Goal: Information Seeking & Learning: Learn about a topic

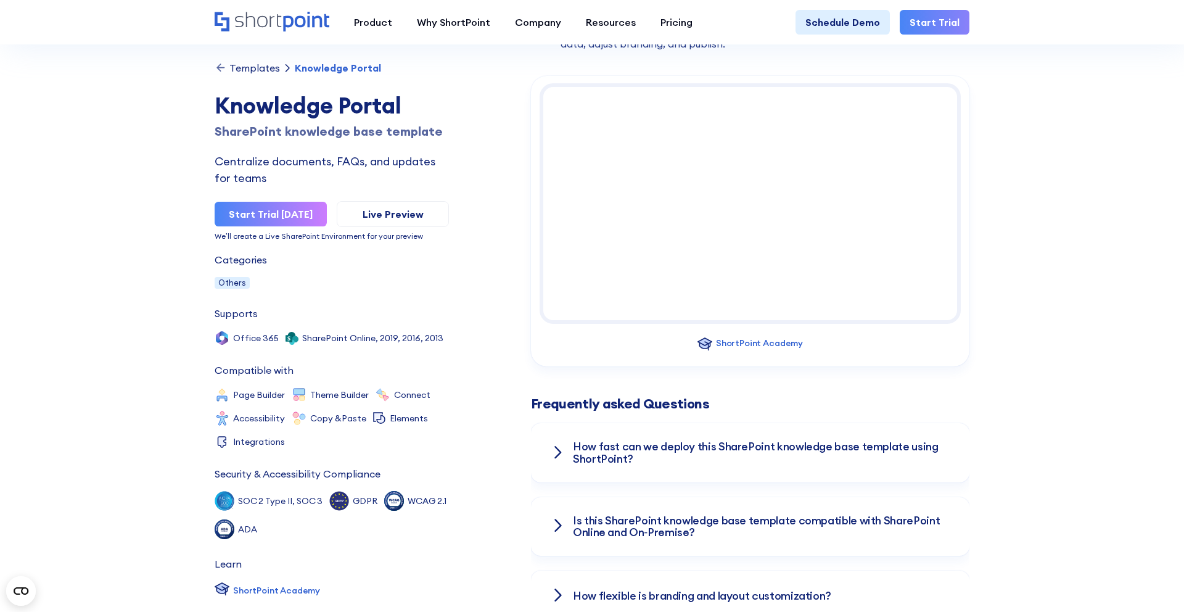
scroll to position [880, 0]
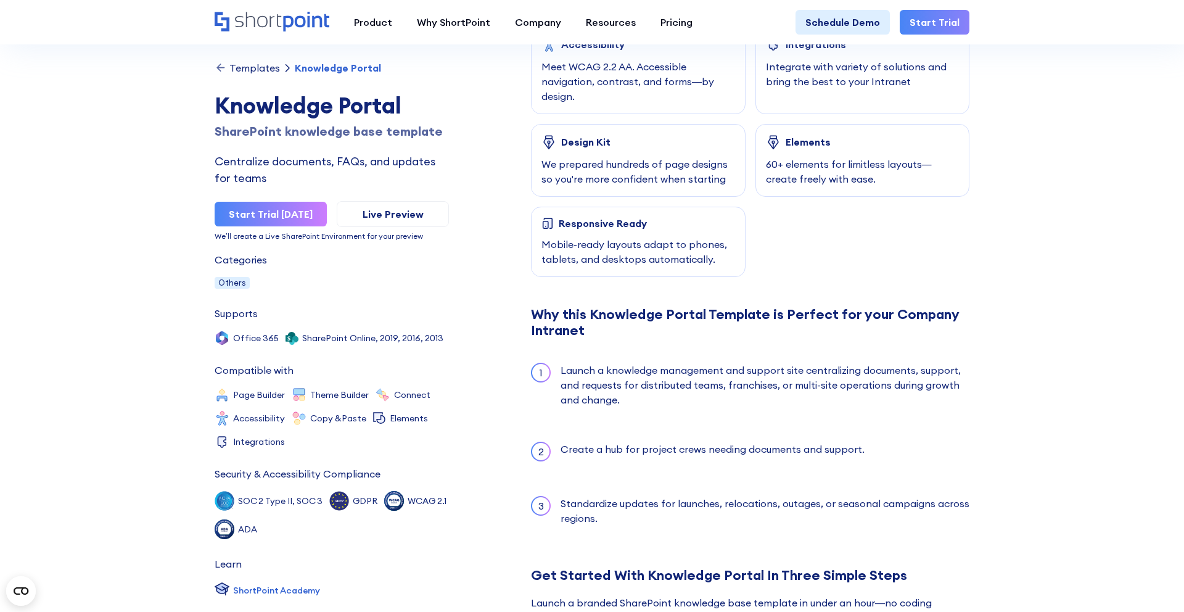
click at [623, 344] on div "Why this Knowledge Portal Template is Perfect for your Company Intranet 1 Launc…" at bounding box center [750, 421] width 438 height 231
click at [626, 423] on ul "1 Launch a knowledge management and support site centralizing documents, suppor…" at bounding box center [750, 443] width 438 height 187
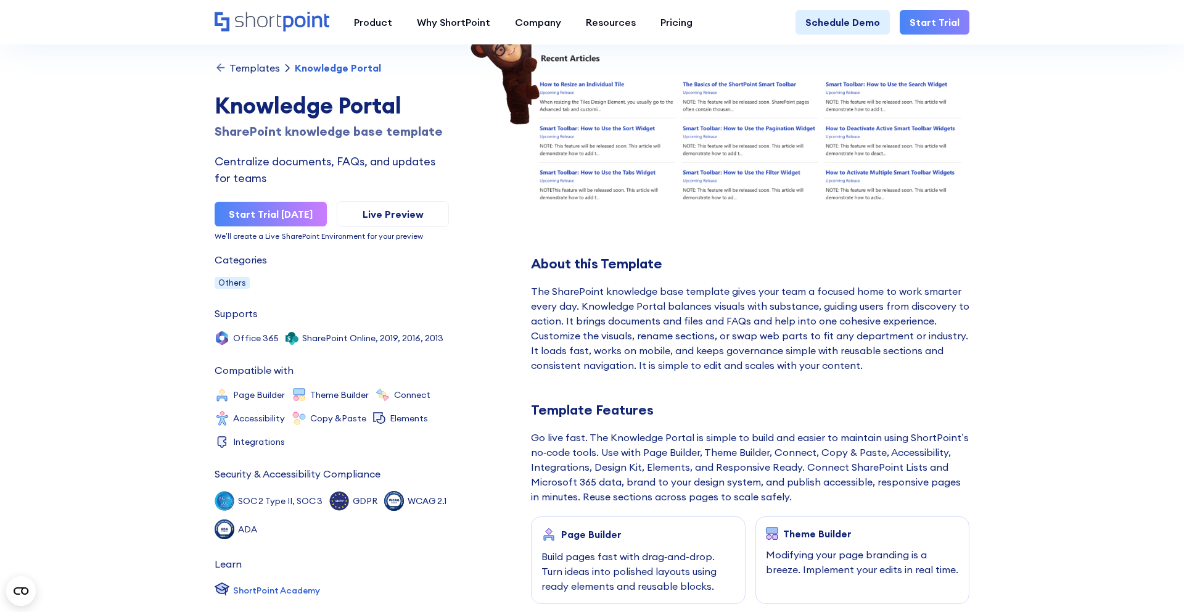
scroll to position [211, 0]
click at [722, 483] on div "Go live fast. The Knowledge Portal is simple to build and easier to maintain us…" at bounding box center [750, 466] width 438 height 74
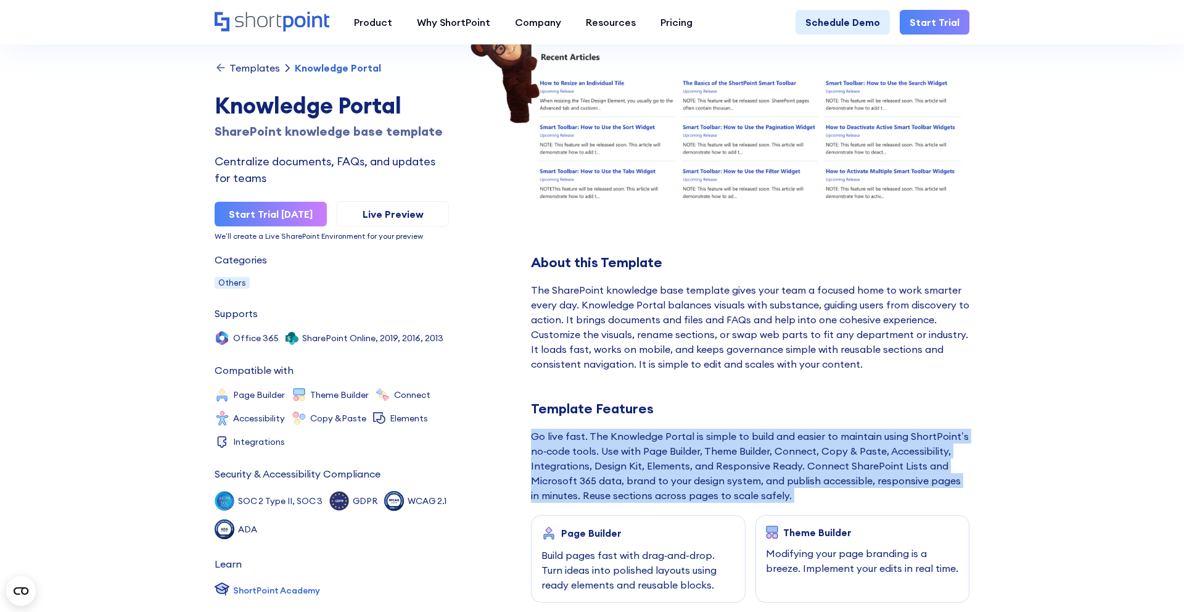
click at [722, 483] on div "Go live fast. The Knowledge Portal is simple to build and easier to maintain us…" at bounding box center [750, 466] width 438 height 74
copy div "Go live fast. The Knowledge Portal is simple to build and easier to maintain us…"
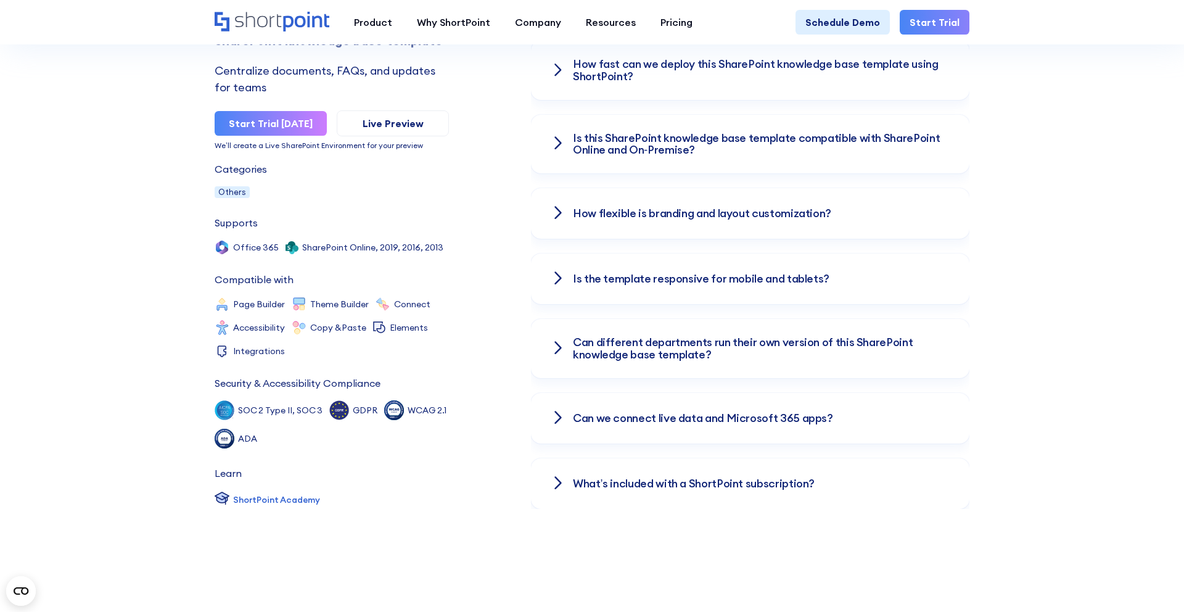
scroll to position [2079, 0]
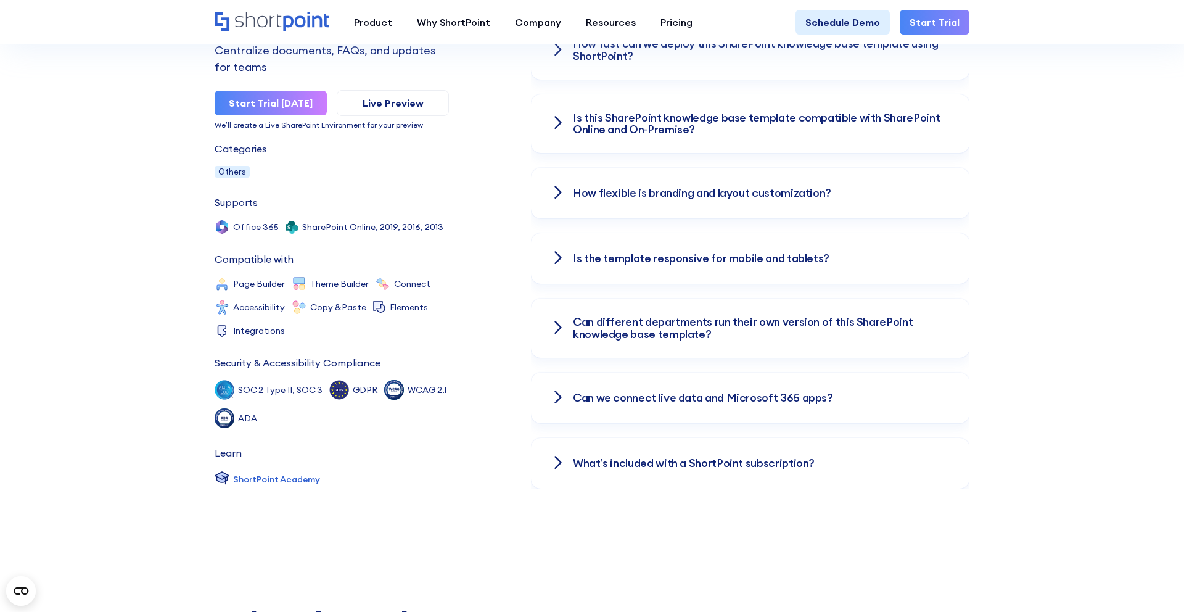
click at [551, 455] on icon at bounding box center [558, 462] width 15 height 15
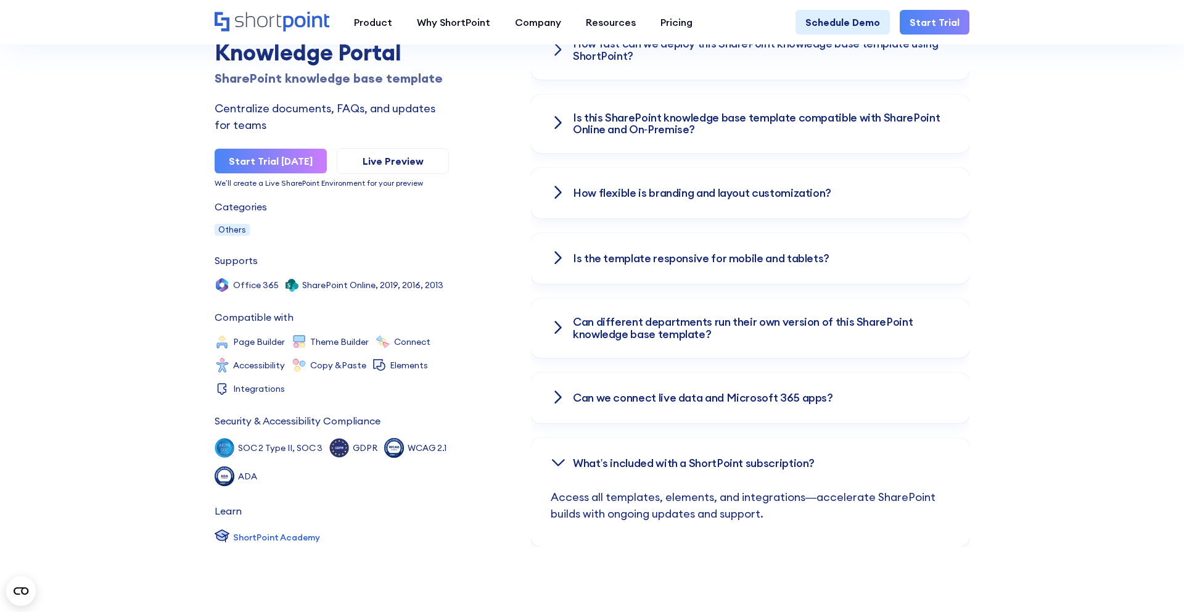
click at [565, 402] on div "Can we connect live data and Microsoft 365 apps?" at bounding box center [750, 397] width 399 height 51
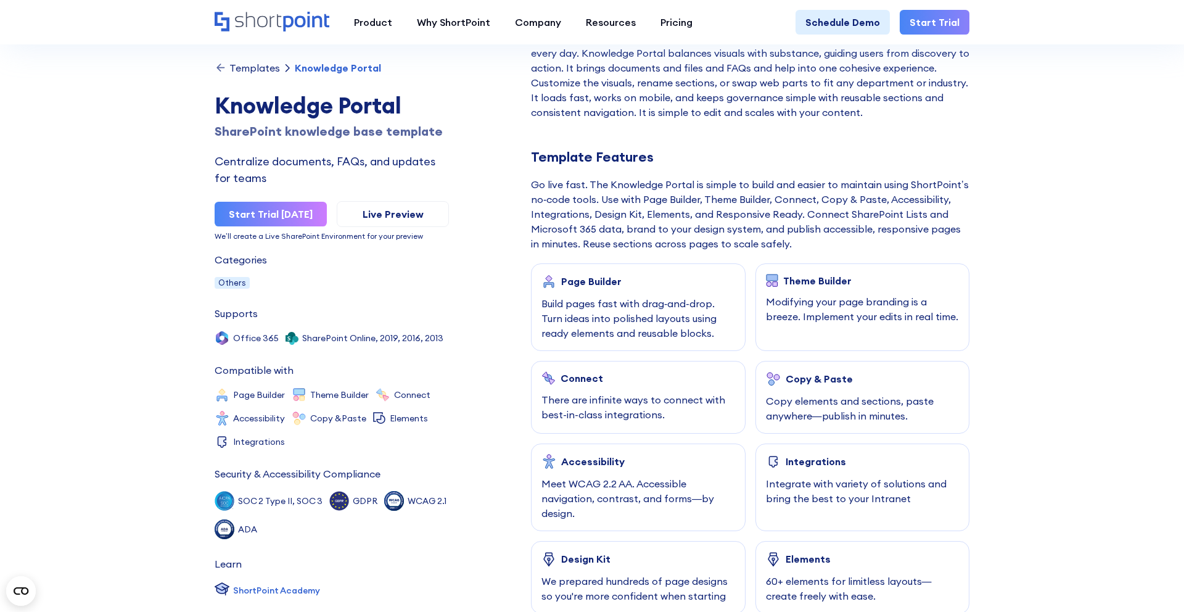
scroll to position [0, 0]
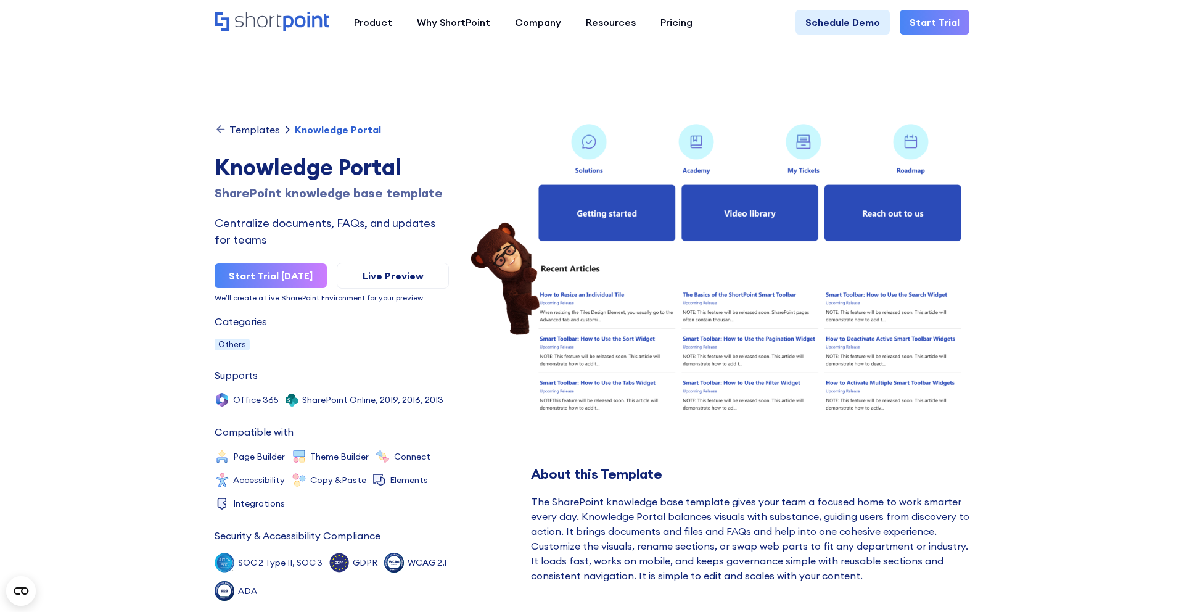
click at [769, 243] on img at bounding box center [750, 280] width 482 height 344
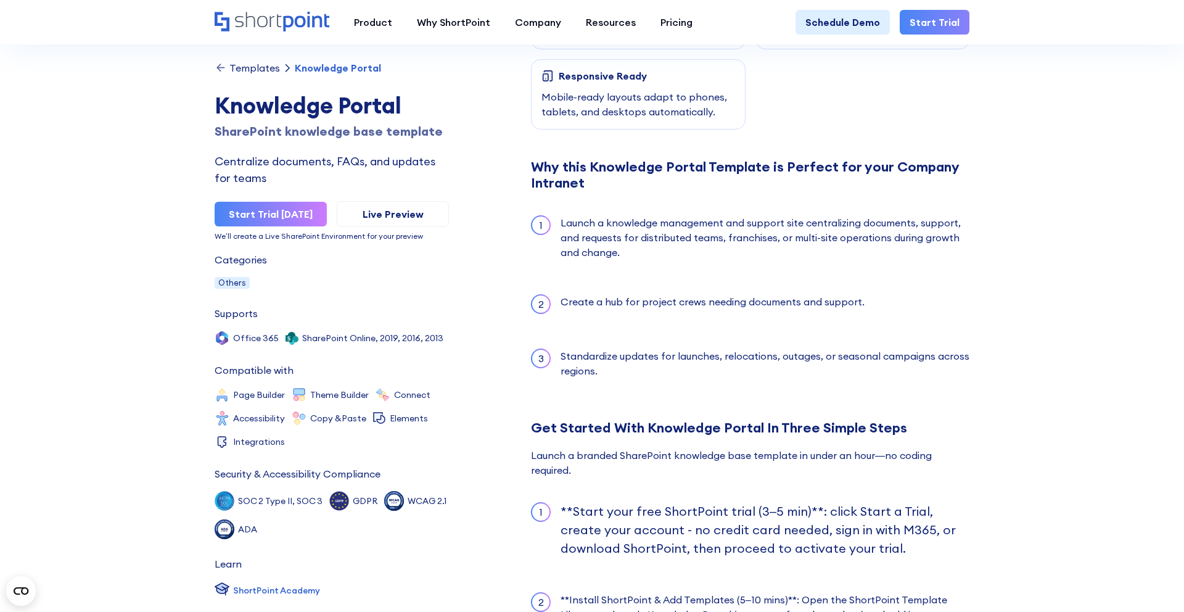
scroll to position [1028, 0]
click at [656, 166] on div "Why this Knowledge Portal Template is Perfect for your Company Intranet" at bounding box center [750, 173] width 438 height 31
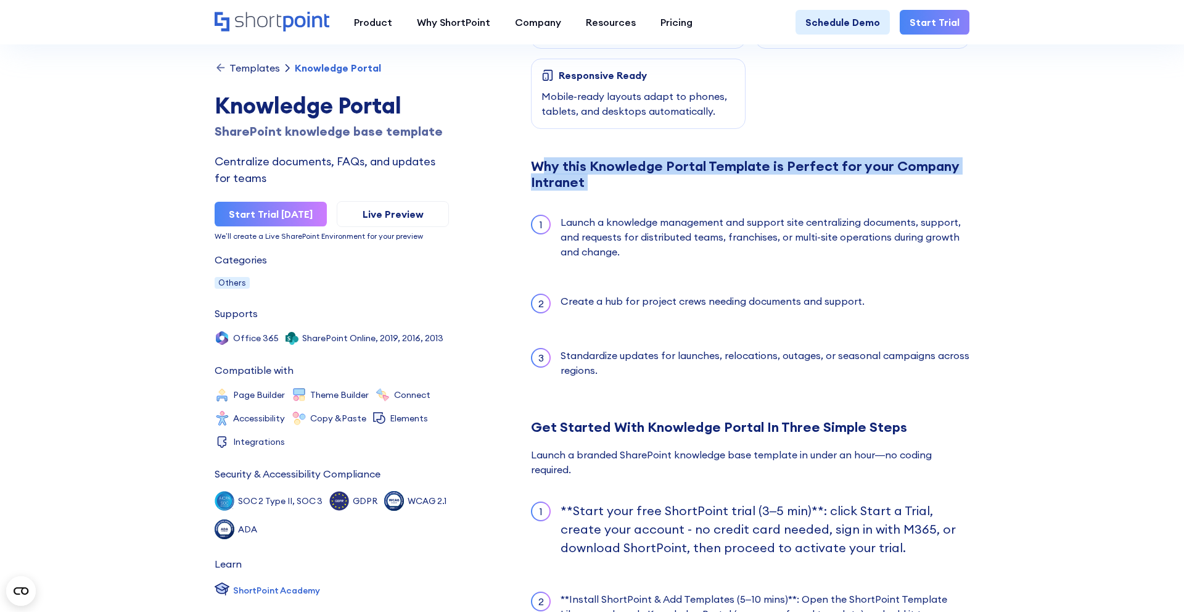
click at [656, 166] on div "Why this Knowledge Portal Template is Perfect for your Company Intranet" at bounding box center [750, 173] width 438 height 31
copy div "Why this Knowledge Portal Template is Perfect for your Company Intranet"
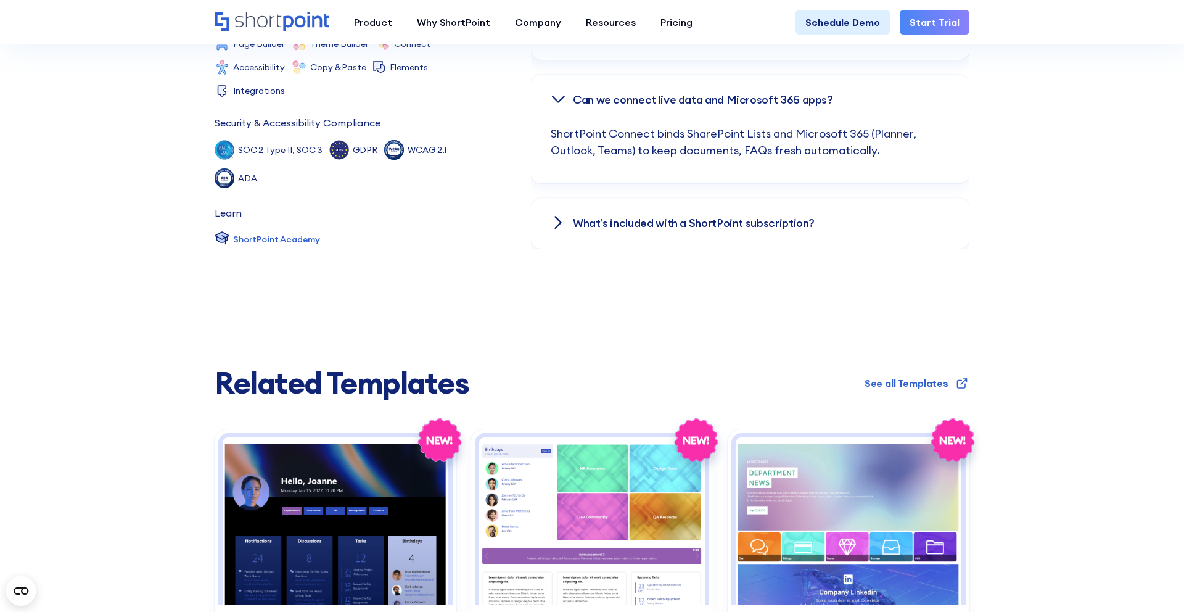
scroll to position [1986, 0]
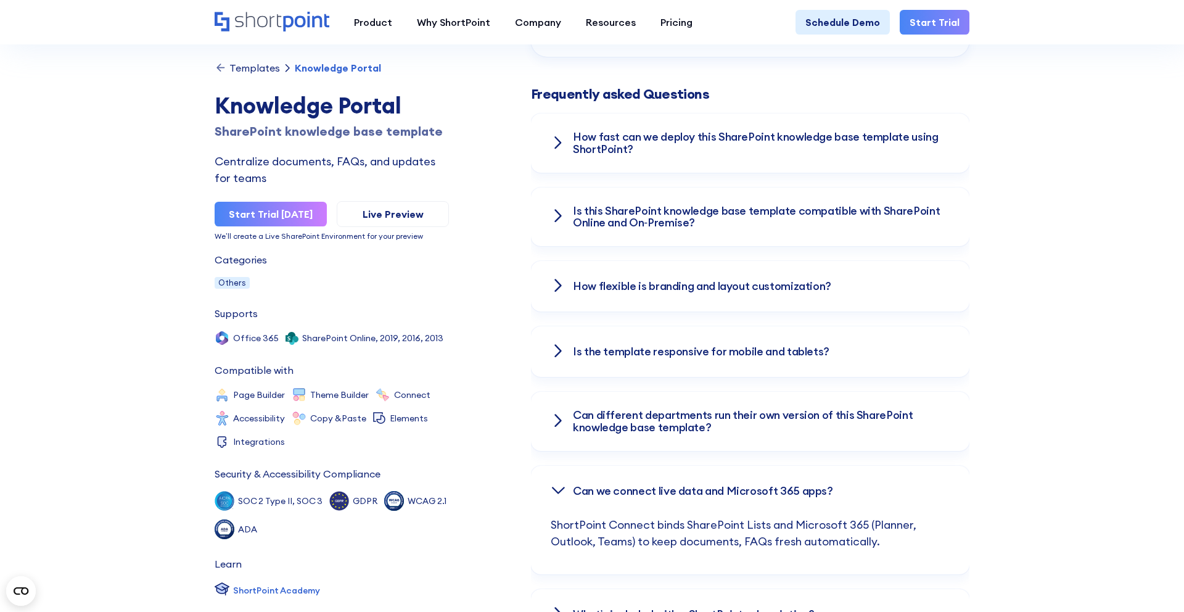
click at [559, 210] on icon at bounding box center [559, 215] width 6 height 11
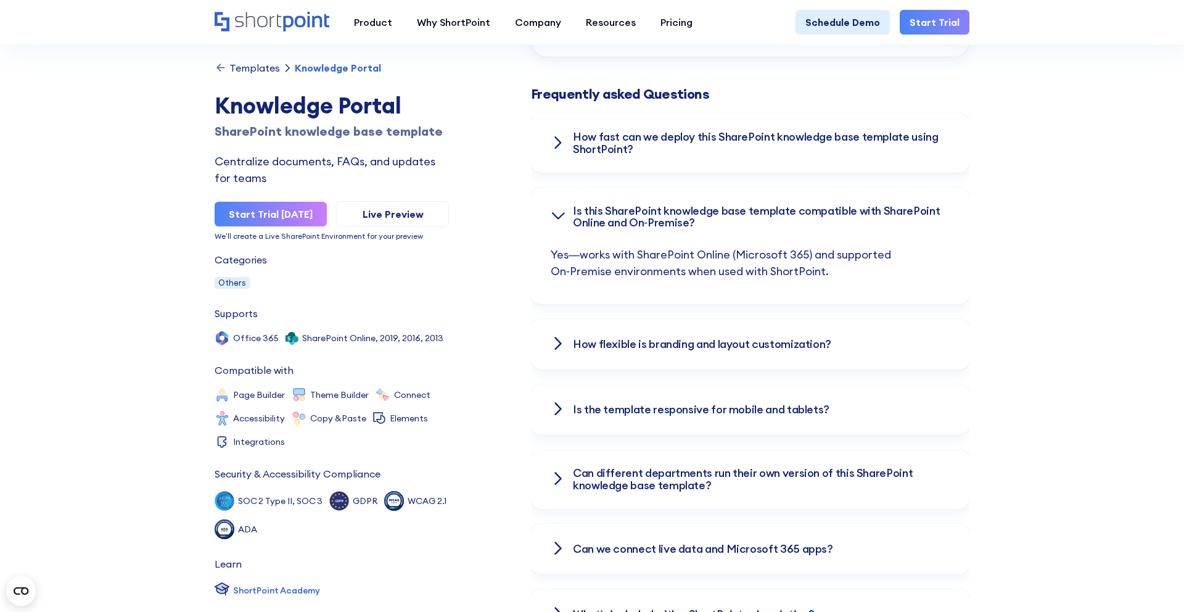
click at [556, 136] on icon at bounding box center [559, 141] width 6 height 11
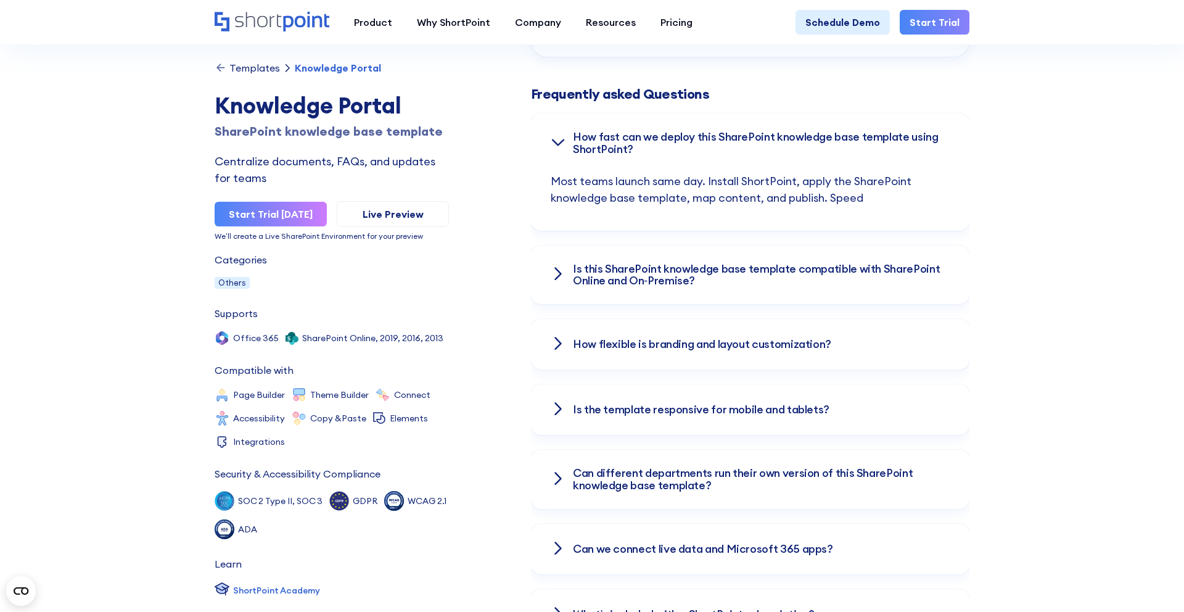
click at [561, 340] on div "How flexible is branding and layout customization?" at bounding box center [750, 344] width 399 height 51
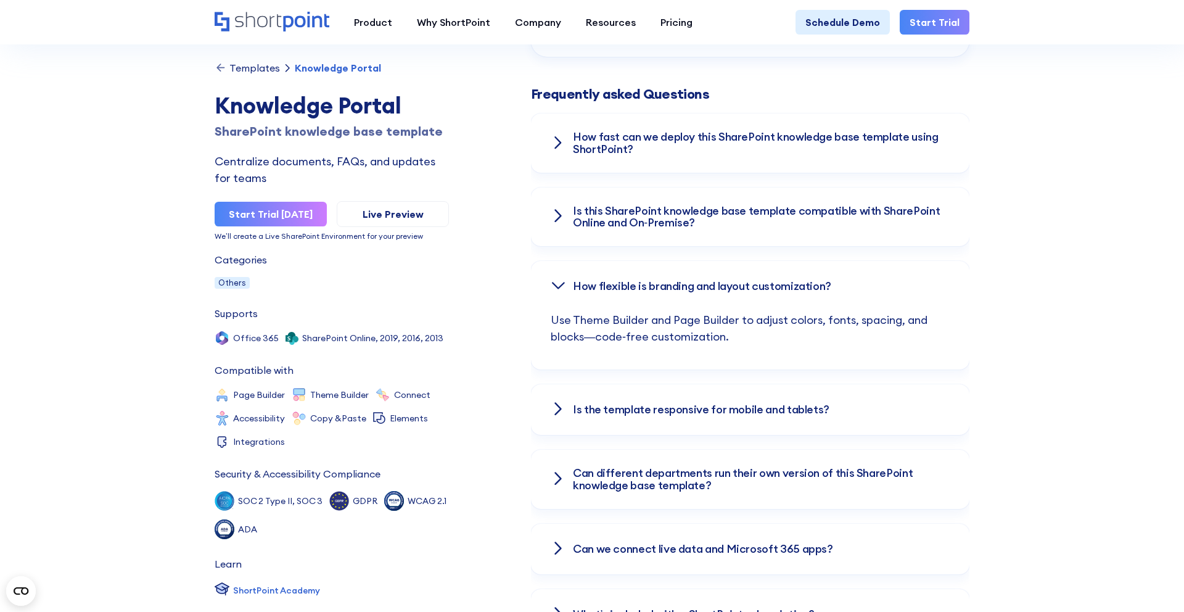
click at [552, 384] on div "Is the template responsive for mobile and tablets?" at bounding box center [750, 409] width 399 height 51
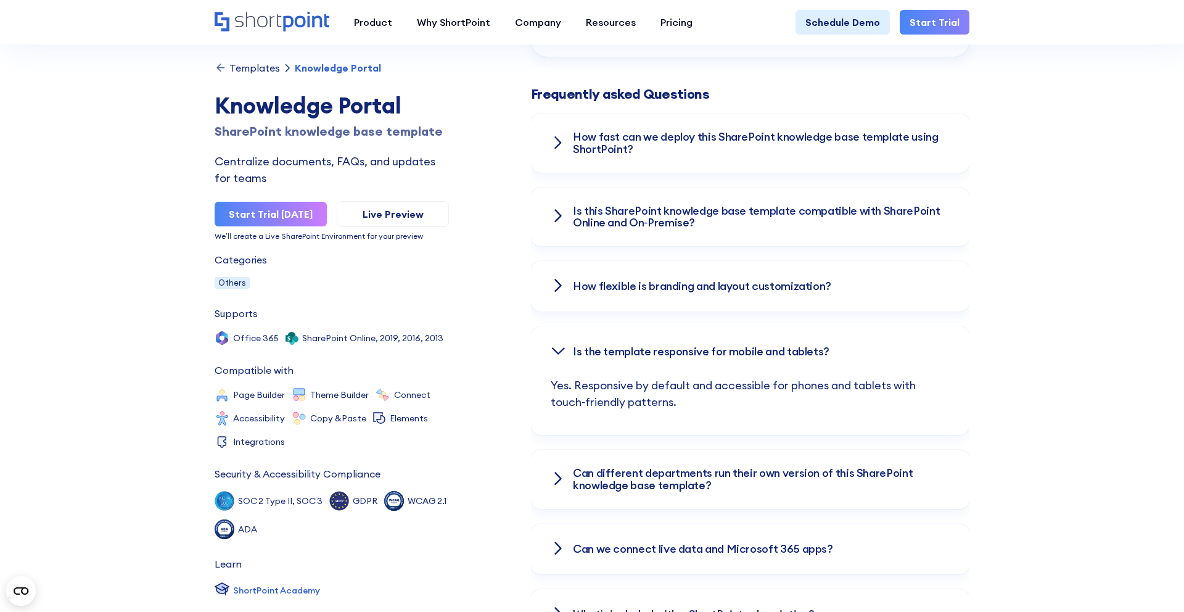
click at [553, 471] on icon at bounding box center [558, 478] width 15 height 15
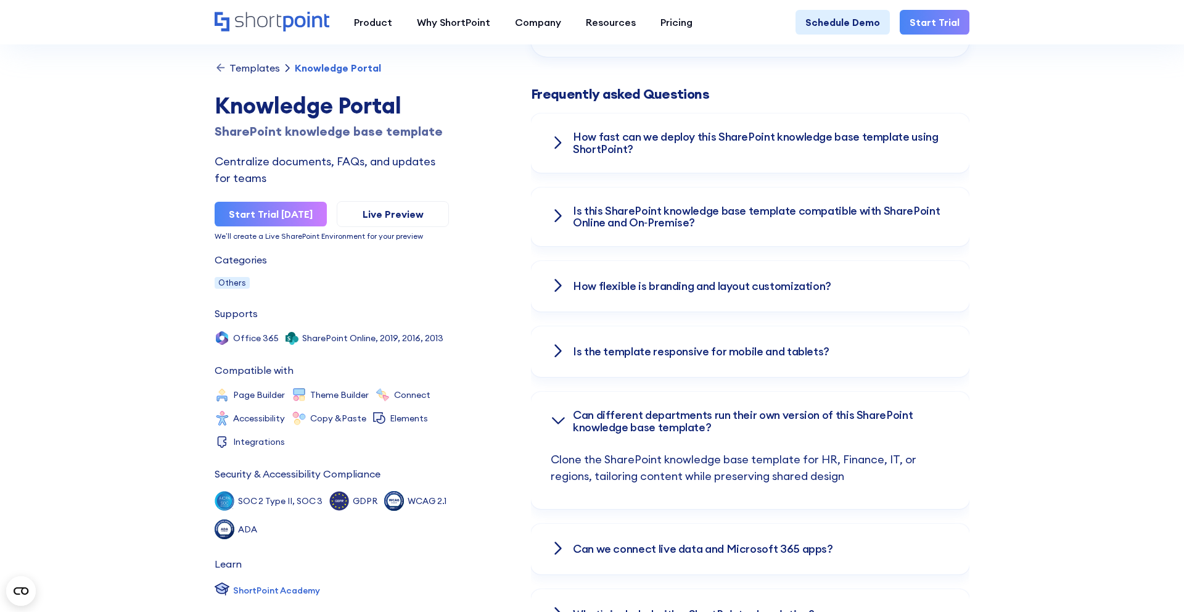
click at [556, 523] on div "Can we connect live data and Microsoft 365 apps?" at bounding box center [750, 548] width 399 height 51
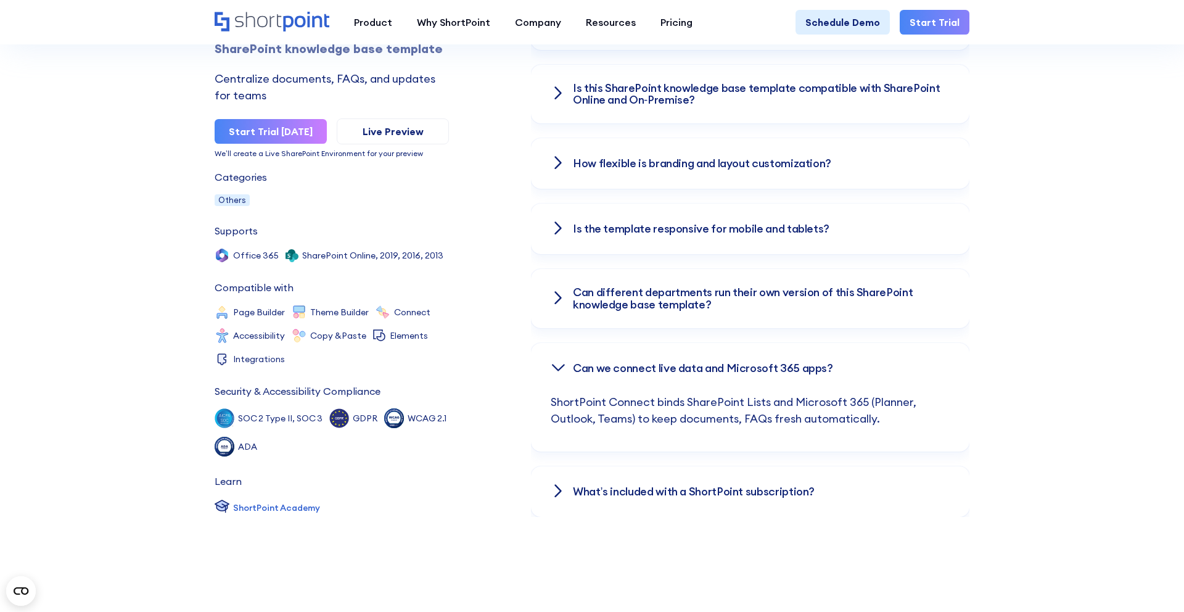
scroll to position [2114, 0]
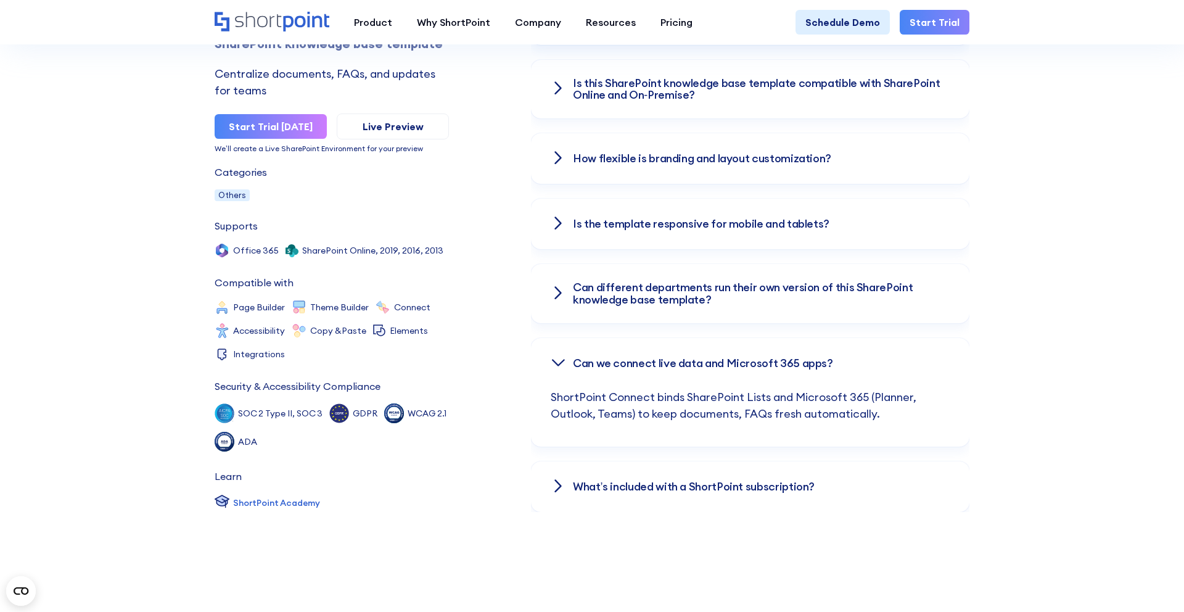
click at [556, 478] on icon at bounding box center [558, 485] width 15 height 15
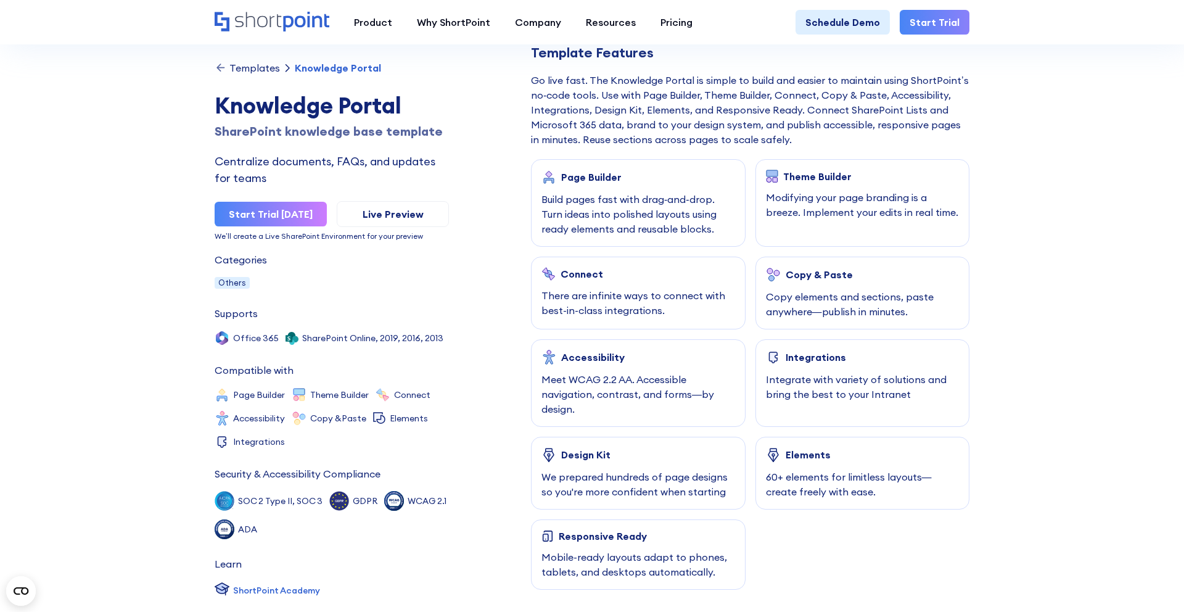
scroll to position [571, 0]
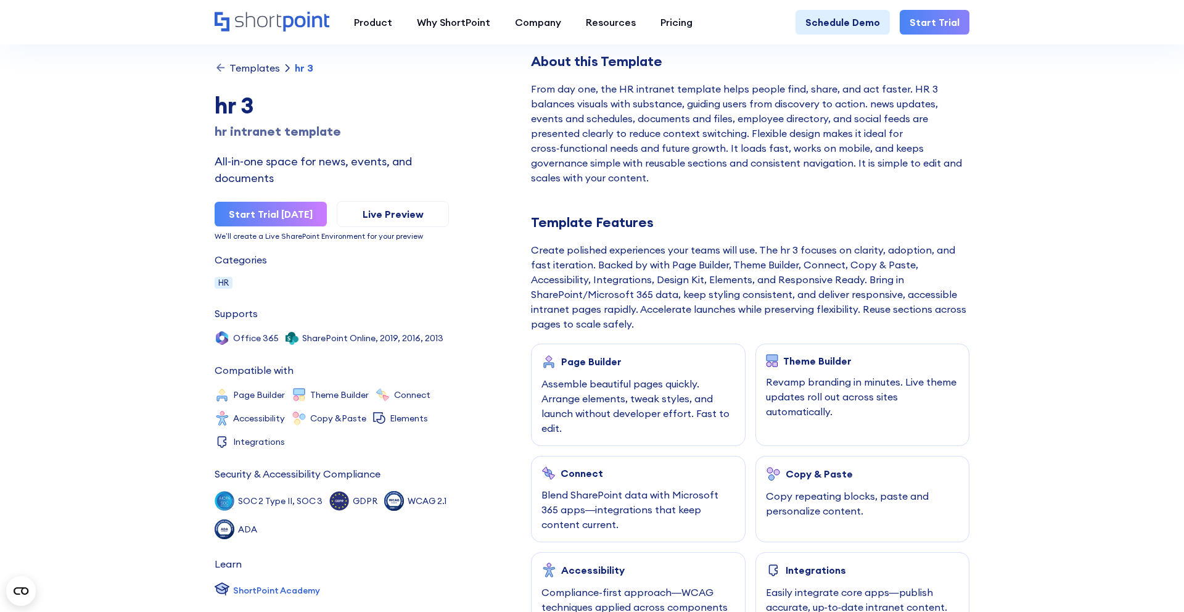
scroll to position [435, 0]
